Goal: Task Accomplishment & Management: Manage account settings

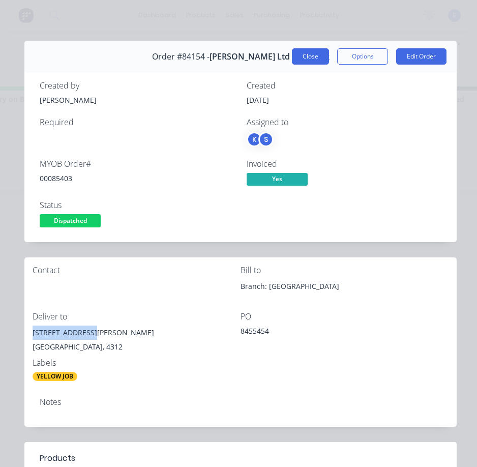
click at [314, 58] on button "Close" at bounding box center [310, 56] width 37 height 16
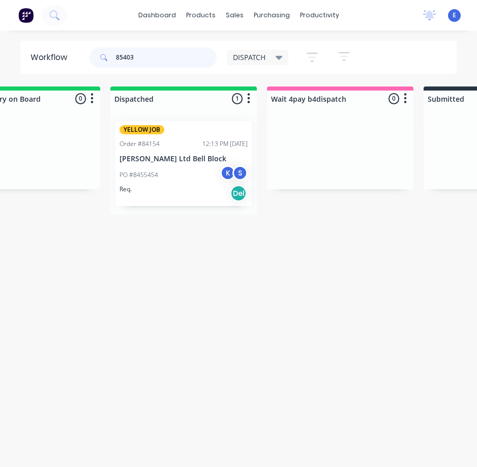
click at [152, 50] on input "85403" at bounding box center [166, 57] width 101 height 20
type input "85482"
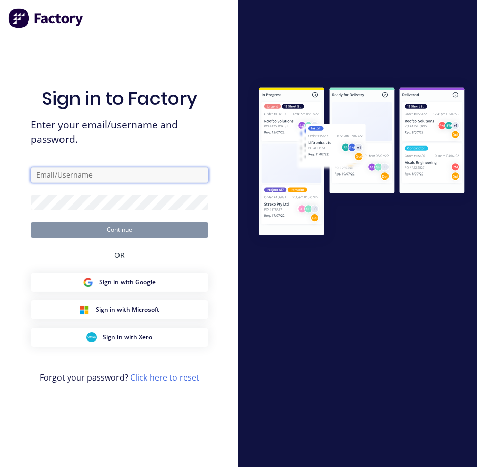
click at [86, 175] on input "text" at bounding box center [119, 174] width 178 height 15
type input "[EMAIL_ADDRESS][DOMAIN_NAME]"
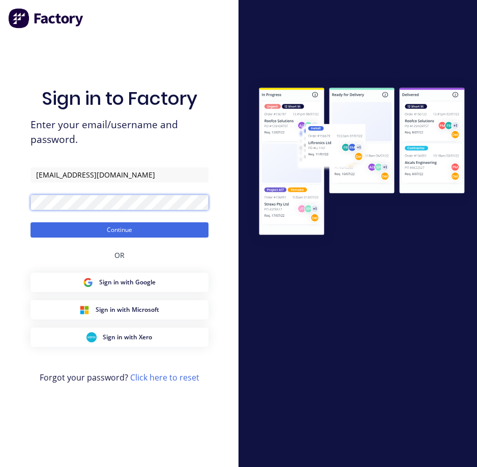
click at [30, 222] on button "Continue" at bounding box center [119, 229] width 178 height 15
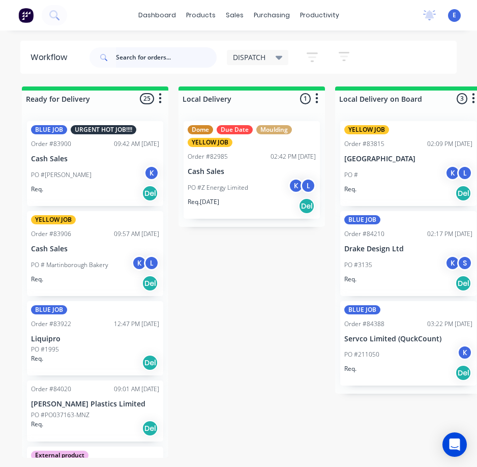
click at [136, 63] on input "text" at bounding box center [166, 57] width 101 height 20
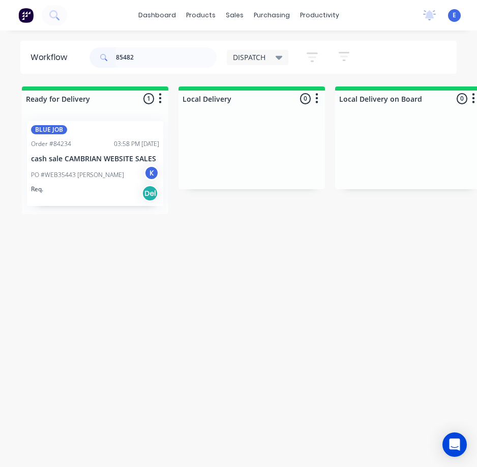
click at [114, 195] on div "Req. Del" at bounding box center [95, 193] width 128 height 17
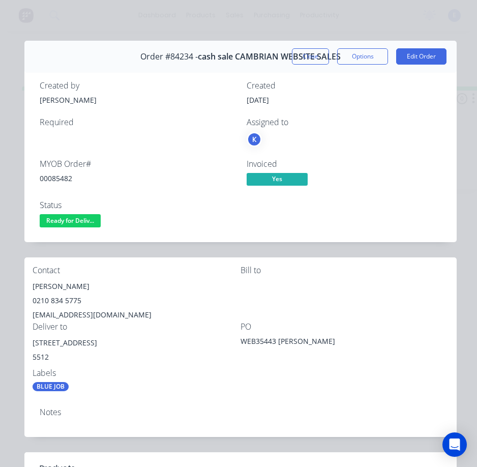
click at [46, 175] on div "00085482" at bounding box center [137, 178] width 195 height 11
click at [47, 175] on div "00085482" at bounding box center [137, 178] width 195 height 11
copy div "00085482"
click at [44, 284] on div "[PERSON_NAME]" at bounding box center [137, 286] width 208 height 14
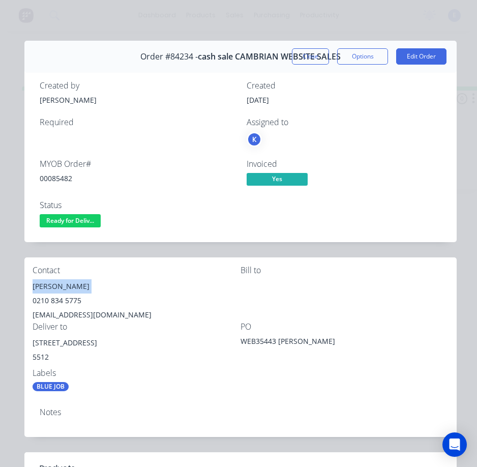
click at [44, 284] on div "[PERSON_NAME]" at bounding box center [137, 286] width 208 height 14
copy div "[PERSON_NAME]"
click at [59, 298] on div "0210 834 5775" at bounding box center [137, 300] width 208 height 14
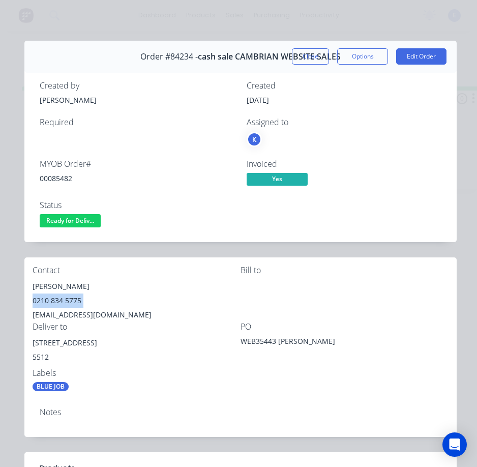
copy div "0210 834 5775"
click at [80, 312] on div "[EMAIL_ADDRESS][DOMAIN_NAME]" at bounding box center [137, 315] width 208 height 14
copy div "[EMAIL_ADDRESS][DOMAIN_NAME]"
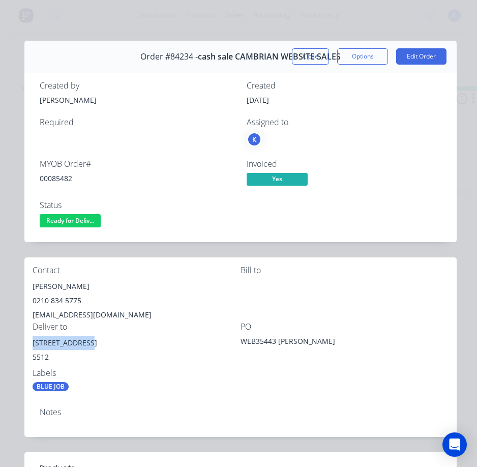
drag, startPoint x: 83, startPoint y: 340, endPoint x: 27, endPoint y: 346, distance: 56.2
click at [27, 346] on div "Contact [PERSON_NAME] [PHONE_NUMBER] [EMAIL_ADDRESS][DOMAIN_NAME] [PERSON_NAME]…" at bounding box center [240, 328] width 432 height 142
copy div "[STREET_ADDRESS]"
click at [194, 379] on div "Labels BLUE JOB" at bounding box center [137, 379] width 208 height 23
click at [74, 219] on span "Ready for Deliv..." at bounding box center [70, 220] width 61 height 13
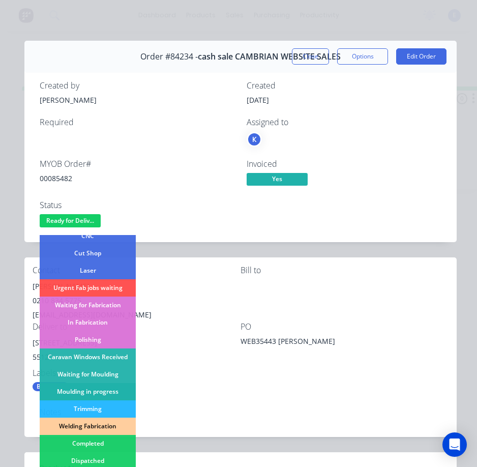
scroll to position [152, 0]
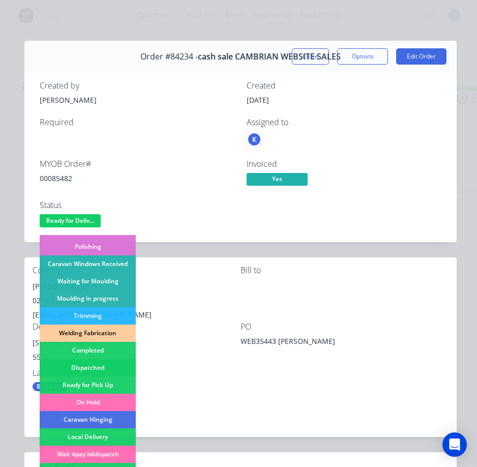
click at [109, 362] on div "Dispatched" at bounding box center [88, 367] width 96 height 17
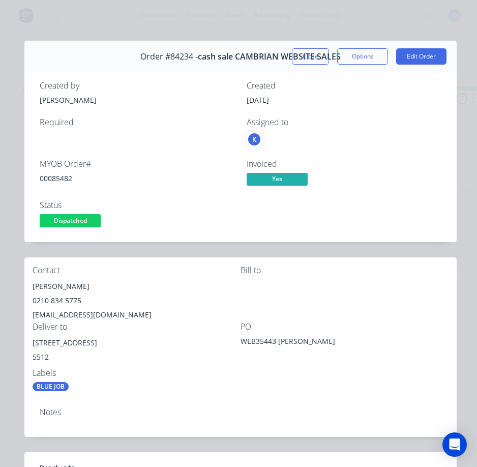
drag, startPoint x: 296, startPoint y: 58, endPoint x: 227, endPoint y: 62, distance: 69.2
click at [296, 58] on button "Close" at bounding box center [310, 56] width 37 height 16
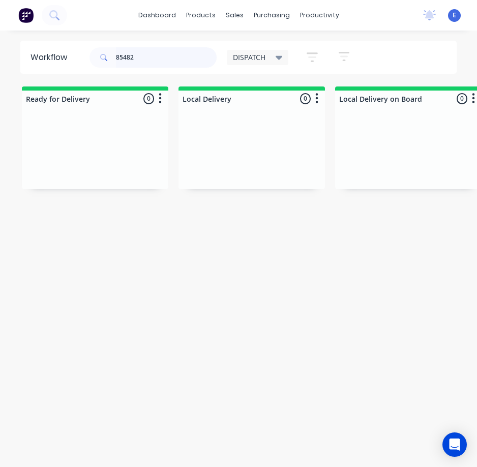
click at [145, 59] on input "85482" at bounding box center [166, 57] width 101 height 20
click at [145, 60] on input "85482" at bounding box center [166, 57] width 101 height 20
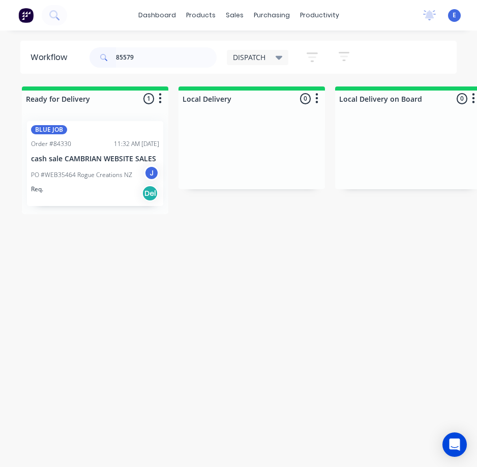
click at [96, 202] on div "BLUE JOB Order #84330 11:32 AM [DATE] cash sale CAMBRIAN WEBSITE SALES PO #WEB3…" at bounding box center [95, 163] width 136 height 85
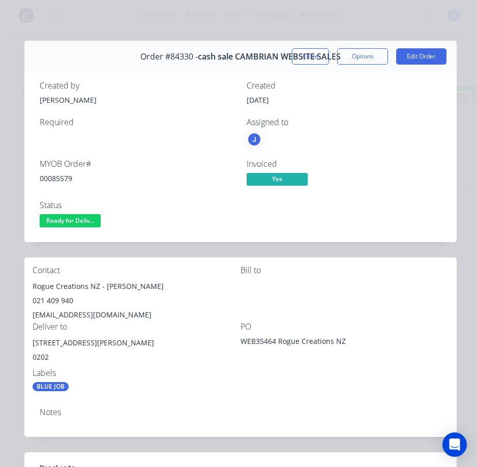
click at [53, 176] on div "00085579" at bounding box center [137, 178] width 195 height 11
copy div "00085579"
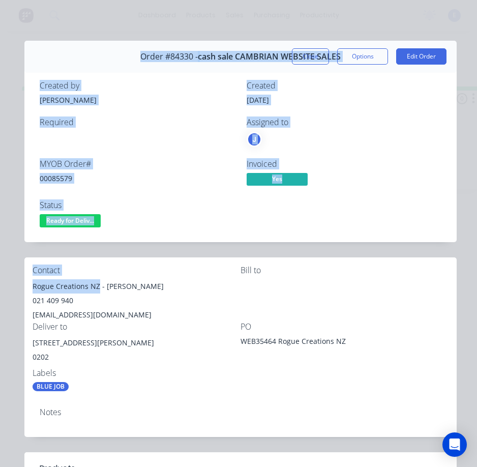
drag, startPoint x: 99, startPoint y: 285, endPoint x: 13, endPoint y: 281, distance: 86.0
click at [13, 281] on div "Order details Collaborate Checklists 0/0 Tracking Linked Orders Timeline Profit…" at bounding box center [238, 385] width 456 height 689
drag, startPoint x: 67, startPoint y: 290, endPoint x: 74, endPoint y: 290, distance: 7.6
click at [68, 290] on div "Rogue Creations NZ - [PERSON_NAME]" at bounding box center [137, 286] width 208 height 14
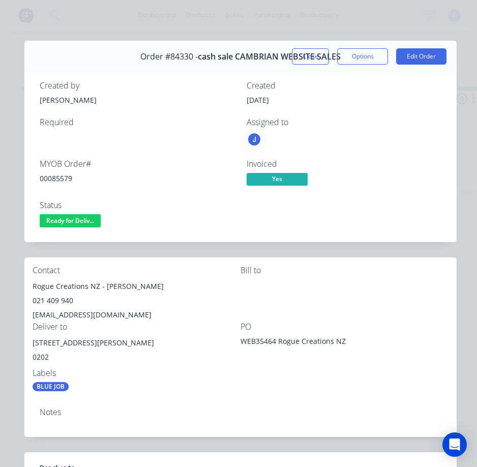
drag, startPoint x: 109, startPoint y: 291, endPoint x: 95, endPoint y: 294, distance: 14.6
click at [109, 291] on div "Rogue Creations NZ - [PERSON_NAME]" at bounding box center [137, 286] width 208 height 14
drag, startPoint x: 58, startPoint y: 290, endPoint x: 34, endPoint y: 292, distance: 24.0
click at [34, 292] on div "Rogue Creations NZ - [PERSON_NAME]" at bounding box center [137, 286] width 208 height 14
copy div "Rogue Creations NZ"
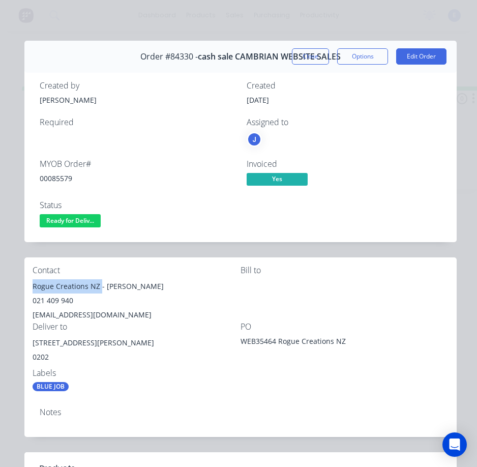
drag, startPoint x: 105, startPoint y: 289, endPoint x: 163, endPoint y: 283, distance: 58.2
click at [163, 283] on div "Rogue Creations NZ - [PERSON_NAME]" at bounding box center [137, 286] width 208 height 14
drag, startPoint x: 139, startPoint y: 294, endPoint x: 105, endPoint y: 299, distance: 35.0
click at [97, 303] on div "021 409 940" at bounding box center [137, 300] width 208 height 14
drag, startPoint x: 105, startPoint y: 287, endPoint x: 158, endPoint y: 283, distance: 53.5
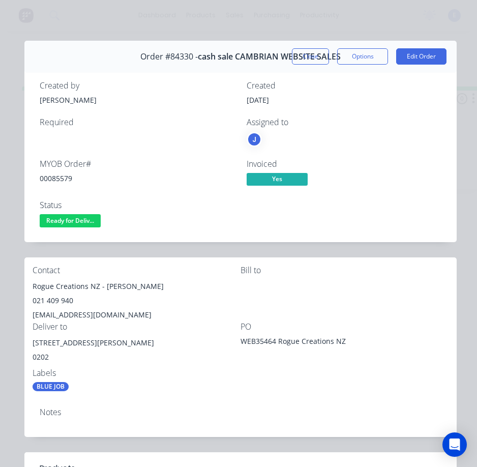
click at [158, 283] on div "Rogue Creations NZ - [PERSON_NAME]" at bounding box center [137, 286] width 208 height 14
copy div "[PERSON_NAME]"
click at [61, 296] on div "021 409 940" at bounding box center [137, 300] width 208 height 14
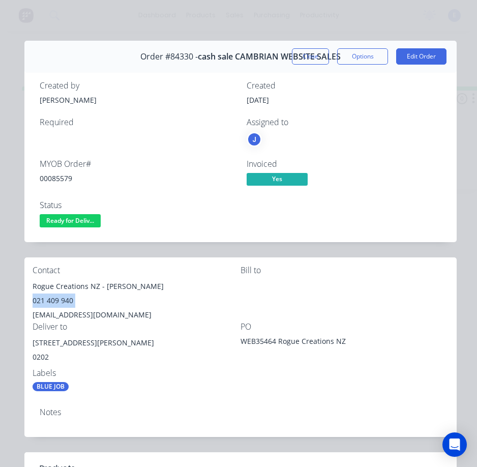
copy div "021 409 940"
click at [70, 313] on div "[EMAIL_ADDRESS][DOMAIN_NAME]" at bounding box center [137, 315] width 208 height 14
click at [71, 313] on div "[EMAIL_ADDRESS][DOMAIN_NAME]" at bounding box center [137, 315] width 208 height 14
drag, startPoint x: 71, startPoint y: 313, endPoint x: 65, endPoint y: 316, distance: 6.8
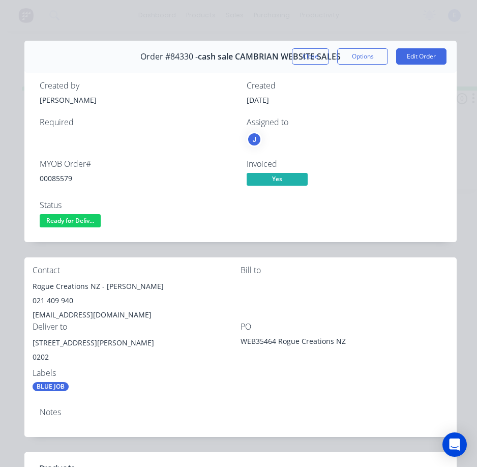
click at [65, 316] on div "[EMAIL_ADDRESS][DOMAIN_NAME]" at bounding box center [137, 315] width 208 height 14
click at [66, 316] on div "[EMAIL_ADDRESS][DOMAIN_NAME]" at bounding box center [137, 315] width 208 height 14
copy div "[EMAIL_ADDRESS][DOMAIN_NAME]"
drag, startPoint x: 86, startPoint y: 344, endPoint x: 43, endPoint y: 342, distance: 43.8
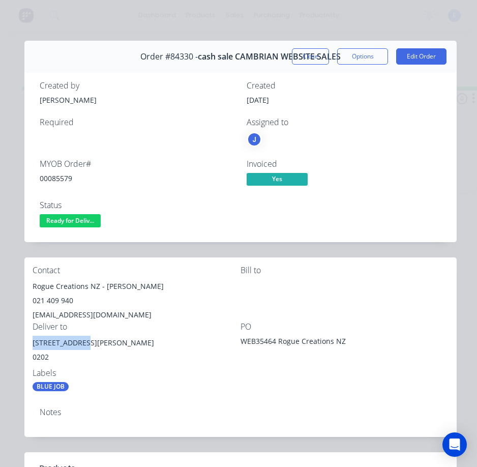
click at [30, 344] on div "Contact Rogue Creations NZ - [PERSON_NAME] 021 409 940 [EMAIL_ADDRESS][DOMAIN_N…" at bounding box center [240, 328] width 432 height 142
click at [185, 389] on div "BLUE JOB" at bounding box center [137, 386] width 208 height 9
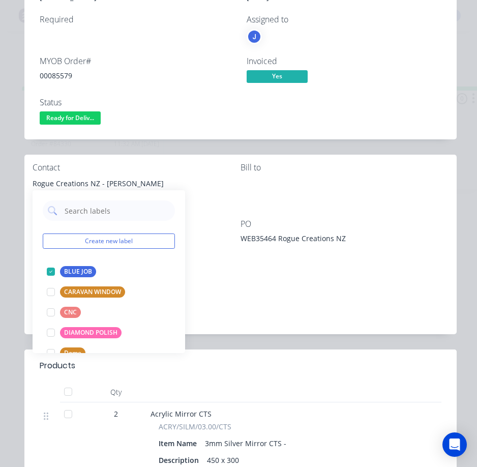
scroll to position [203, 0]
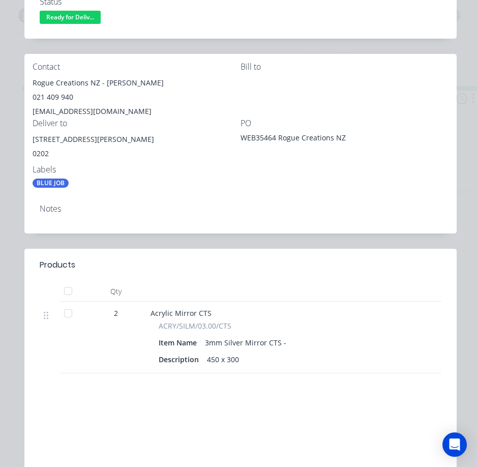
click at [295, 239] on div "Order #84330 - cash sale CAMBRIAN WEBSITE SALES Close Options Edit Order Create…" at bounding box center [240, 181] width 432 height 689
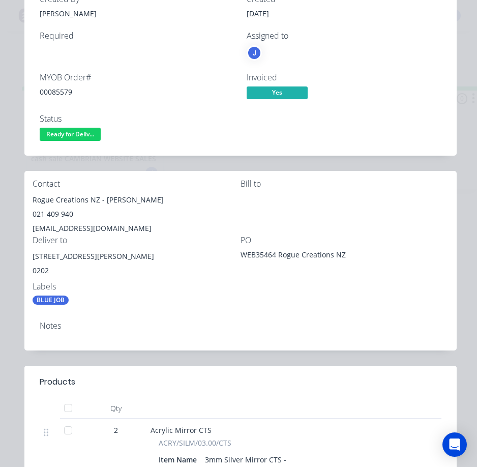
scroll to position [0, 0]
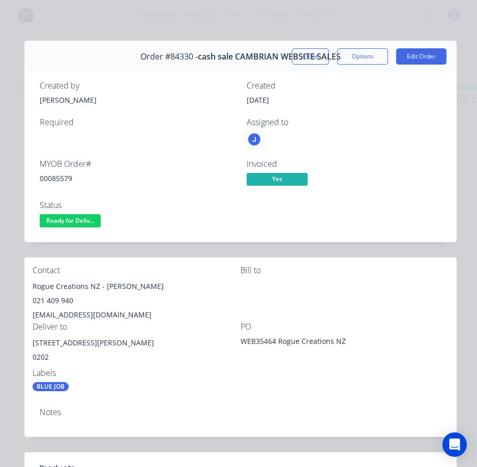
click at [74, 226] on span "Ready for Deliv..." at bounding box center [70, 220] width 61 height 13
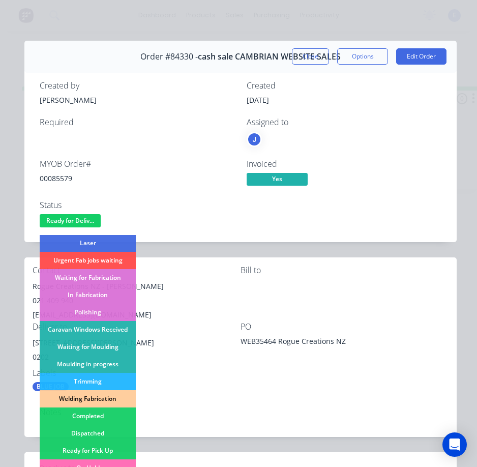
scroll to position [152, 0]
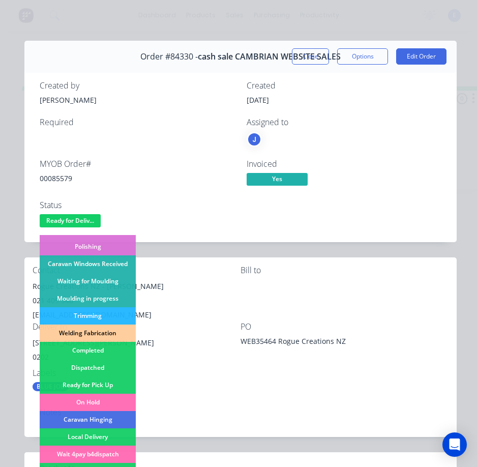
drag, startPoint x: 103, startPoint y: 364, endPoint x: 205, endPoint y: 49, distance: 331.8
click at [103, 364] on div "Dispatched" at bounding box center [88, 367] width 96 height 17
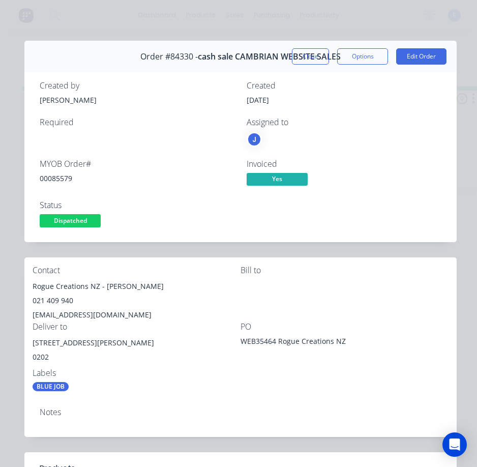
drag, startPoint x: 300, startPoint y: 52, endPoint x: 186, endPoint y: 55, distance: 114.4
click at [300, 52] on button "Close" at bounding box center [310, 56] width 37 height 16
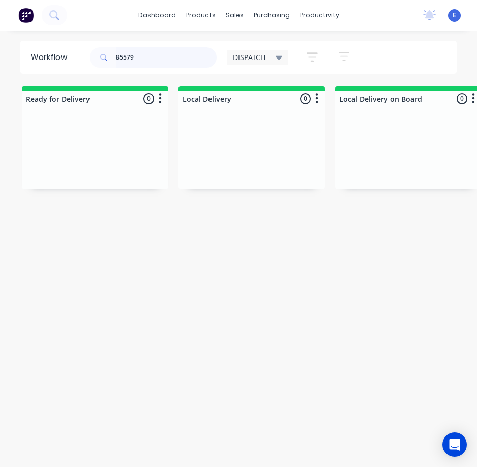
click at [168, 55] on input "85579" at bounding box center [166, 57] width 101 height 20
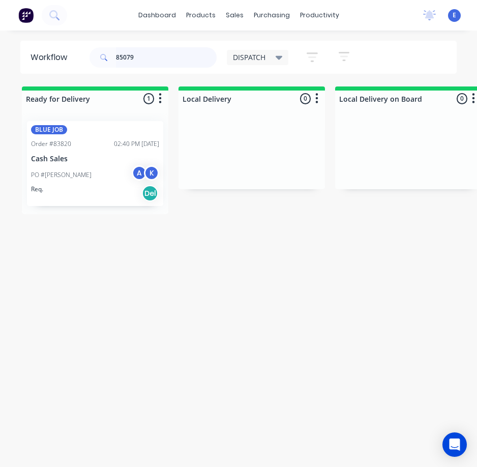
type input "85079"
click at [98, 197] on div "Req. Del" at bounding box center [95, 193] width 128 height 17
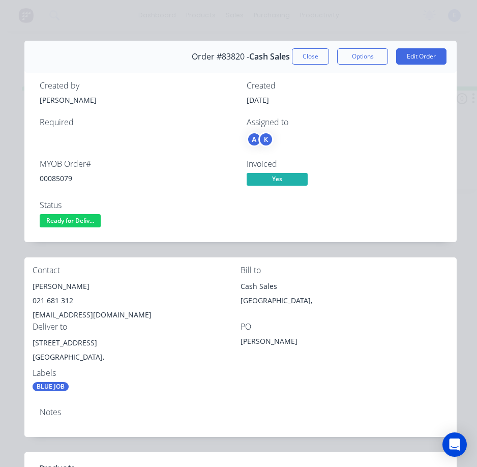
click at [53, 177] on div "00085079" at bounding box center [137, 178] width 195 height 11
drag, startPoint x: 53, startPoint y: 177, endPoint x: 85, endPoint y: 183, distance: 32.5
click at [85, 183] on div "00085079" at bounding box center [137, 178] width 195 height 11
click at [57, 177] on div "00085079" at bounding box center [137, 178] width 195 height 11
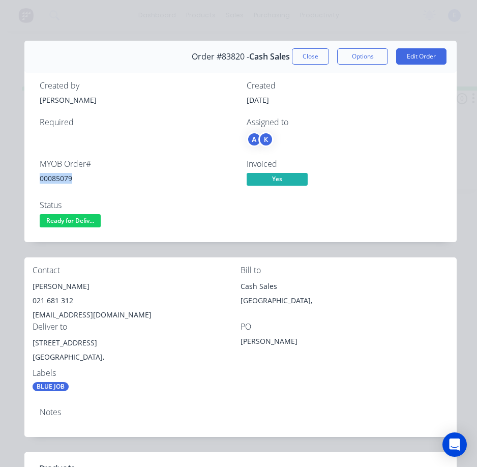
click at [58, 176] on div "00085079" at bounding box center [137, 178] width 195 height 11
click at [74, 286] on div "[PERSON_NAME]" at bounding box center [137, 286] width 208 height 14
drag, startPoint x: 74, startPoint y: 286, endPoint x: 63, endPoint y: 285, distance: 11.3
click at [63, 285] on div "[PERSON_NAME]" at bounding box center [137, 286] width 208 height 14
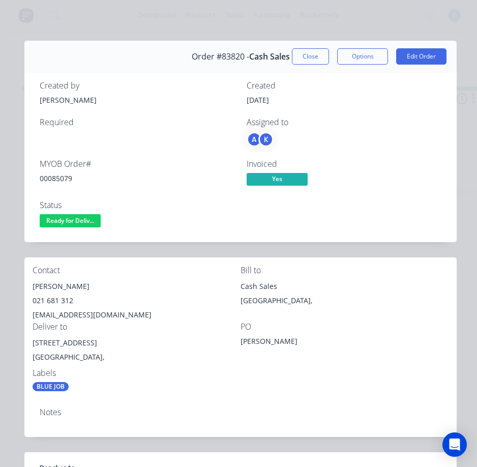
click at [63, 285] on div "[PERSON_NAME]" at bounding box center [137, 286] width 208 height 14
click at [54, 299] on div "021 681 312" at bounding box center [137, 300] width 208 height 14
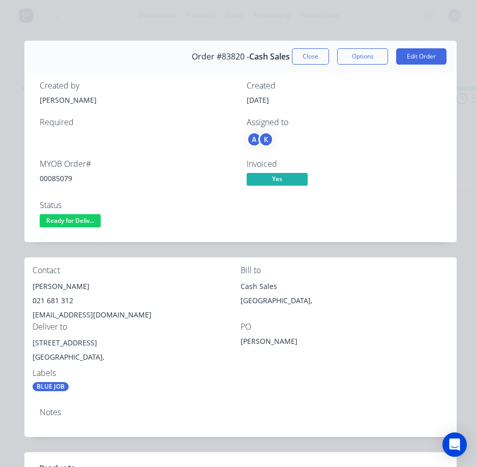
click at [69, 311] on div "[EMAIL_ADDRESS][DOMAIN_NAME]" at bounding box center [137, 315] width 208 height 14
click at [81, 318] on div "[EMAIL_ADDRESS][DOMAIN_NAME]" at bounding box center [137, 315] width 208 height 14
drag, startPoint x: 84, startPoint y: 345, endPoint x: 28, endPoint y: 347, distance: 56.5
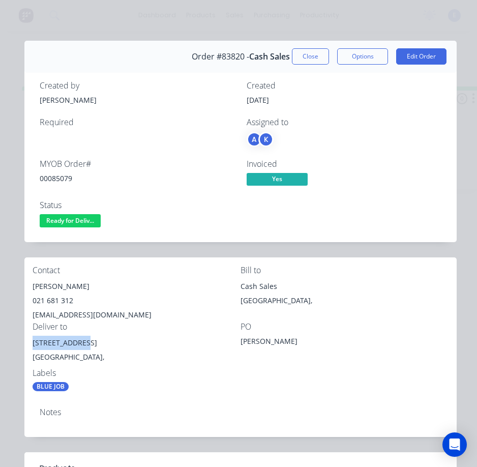
click at [28, 347] on div "Contact [PERSON_NAME] 021 681 312 [EMAIL_ADDRESS][DOMAIN_NAME] Bill to Cash Sal…" at bounding box center [240, 328] width 432 height 142
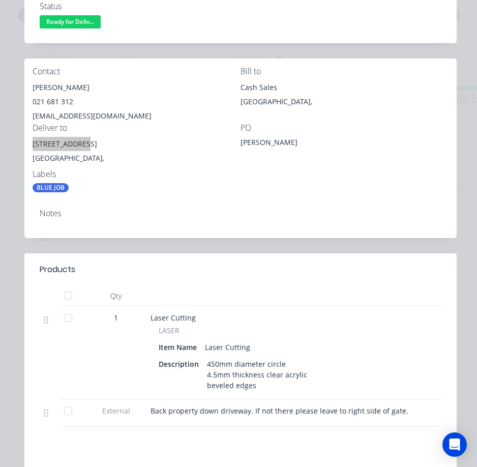
scroll to position [254, 0]
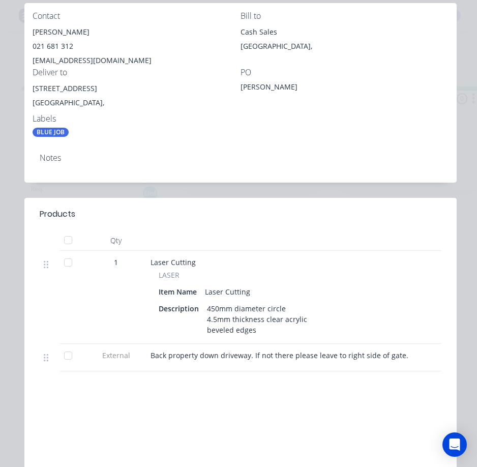
click at [268, 354] on span "Back property down driveway. If not there please leave to right side of gate." at bounding box center [279, 355] width 258 height 10
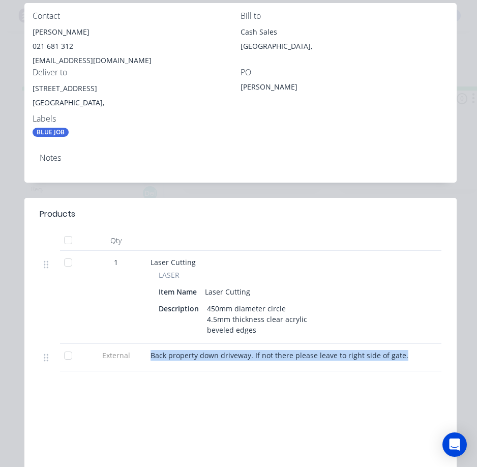
click at [269, 353] on span "Back property down driveway. If not there please leave to right side of gate." at bounding box center [279, 355] width 258 height 10
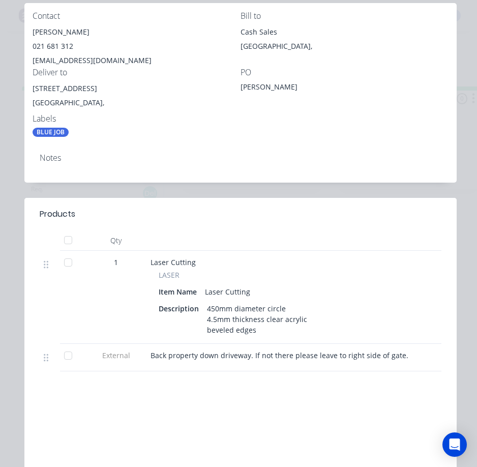
click at [386, 416] on div "Labour $0.00 Sub total $45.79 Margin $0.00 ( 0.00 %) Tax $6.87 Total $52.66" at bounding box center [241, 442] width 416 height 118
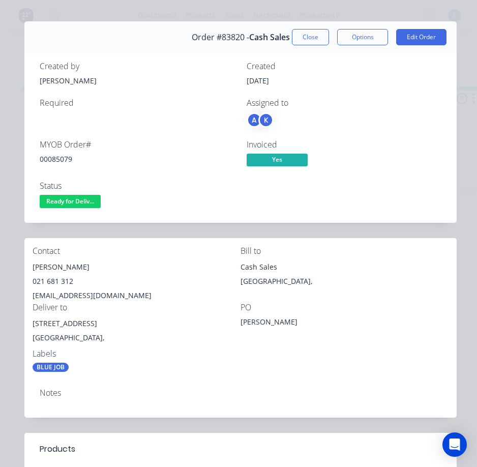
scroll to position [0, 0]
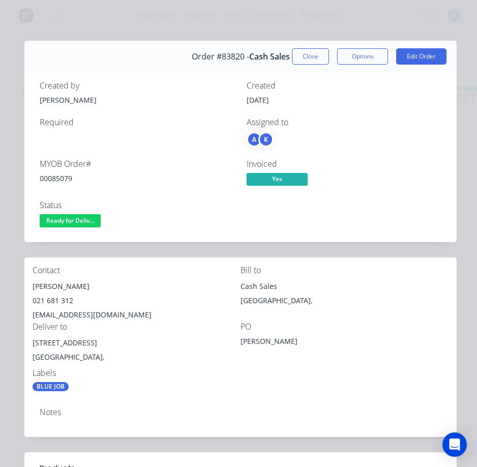
click at [76, 225] on span "Ready for Deliv..." at bounding box center [70, 220] width 61 height 13
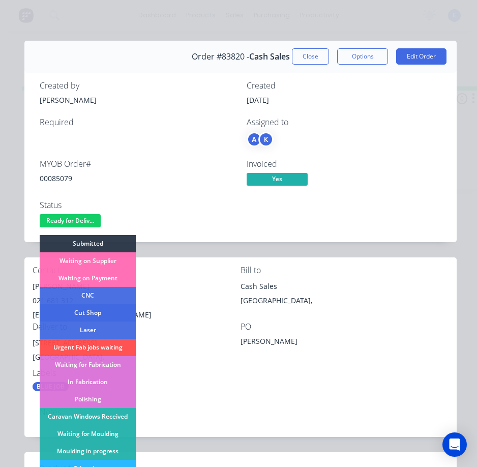
scroll to position [199, 0]
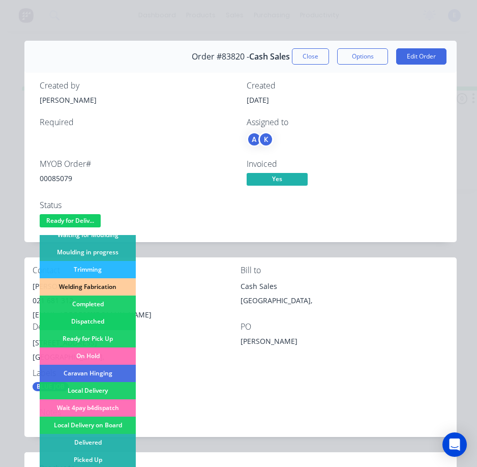
click at [106, 318] on div "Dispatched" at bounding box center [88, 321] width 96 height 17
